Goal: Leave review/rating: Share an evaluation or opinion about a product, service, or content

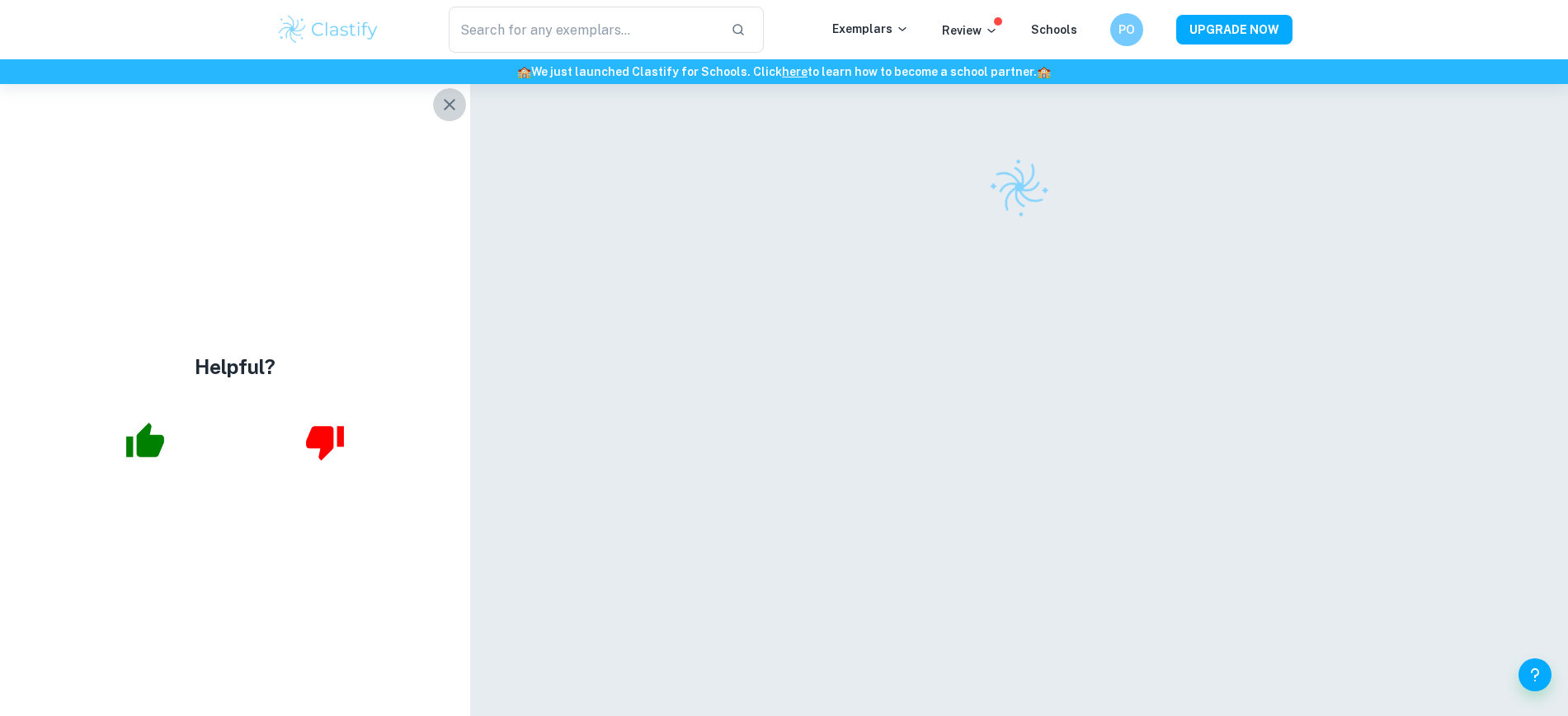
click at [452, 98] on icon "button" at bounding box center [450, 105] width 20 height 20
